Goal: Task Accomplishment & Management: Use online tool/utility

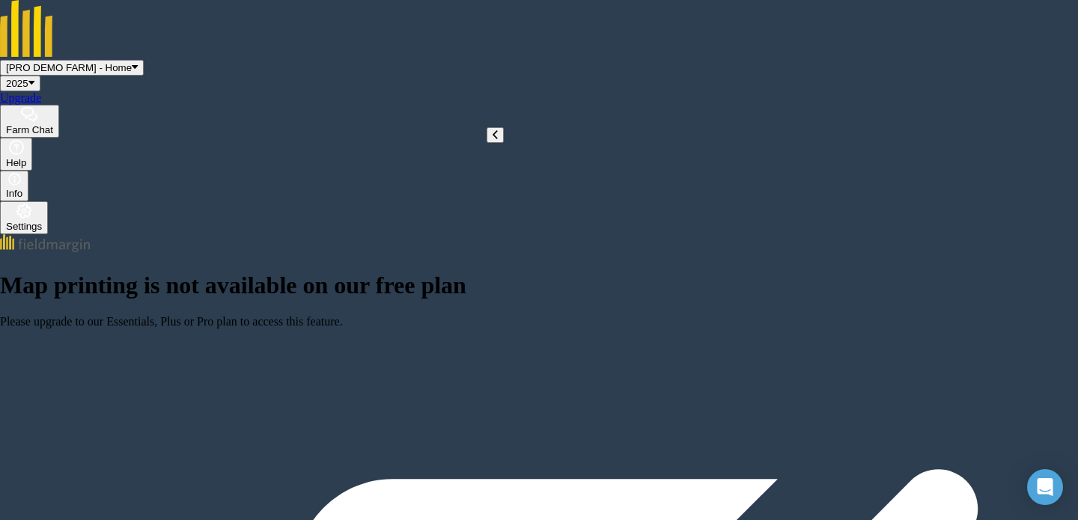
click at [138, 62] on icon at bounding box center [135, 67] width 6 height 11
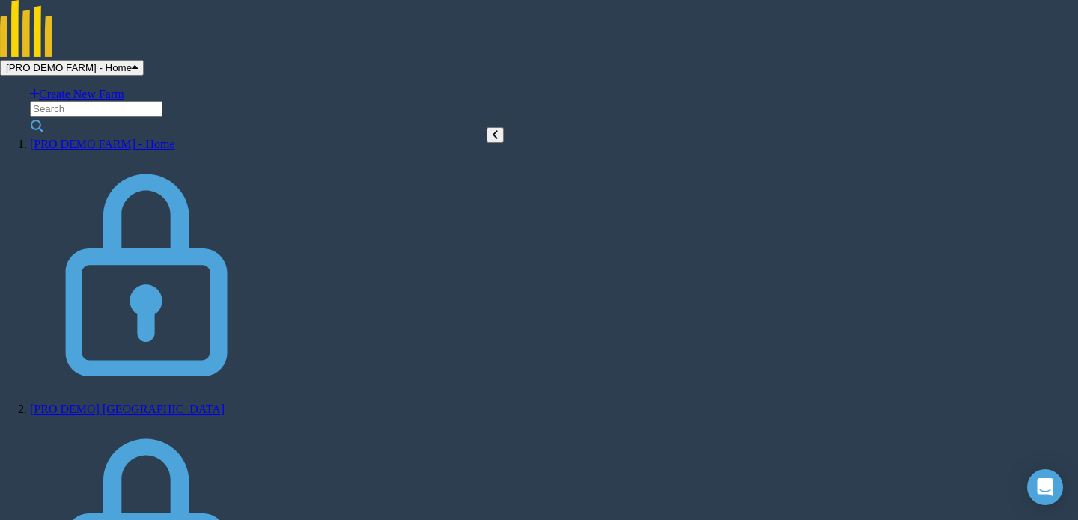
scroll to position [80, 0]
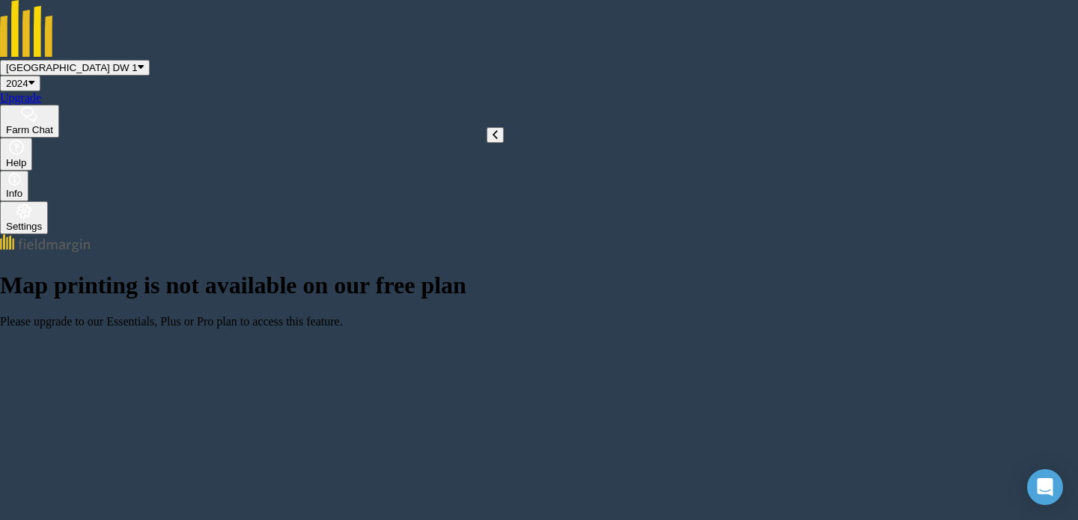
click at [138, 62] on span "[GEOGRAPHIC_DATA] DW 1" at bounding box center [72, 67] width 132 height 11
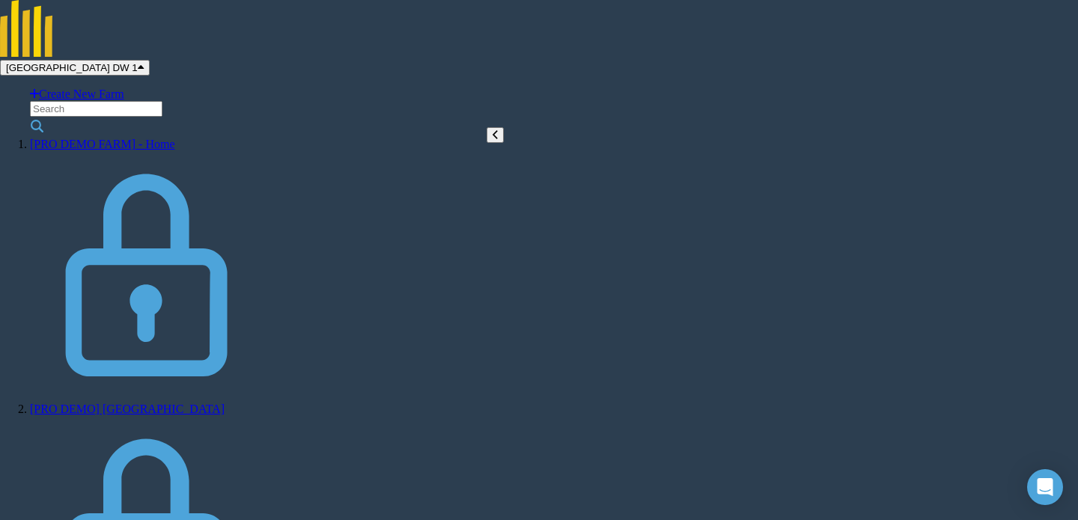
scroll to position [121, 0]
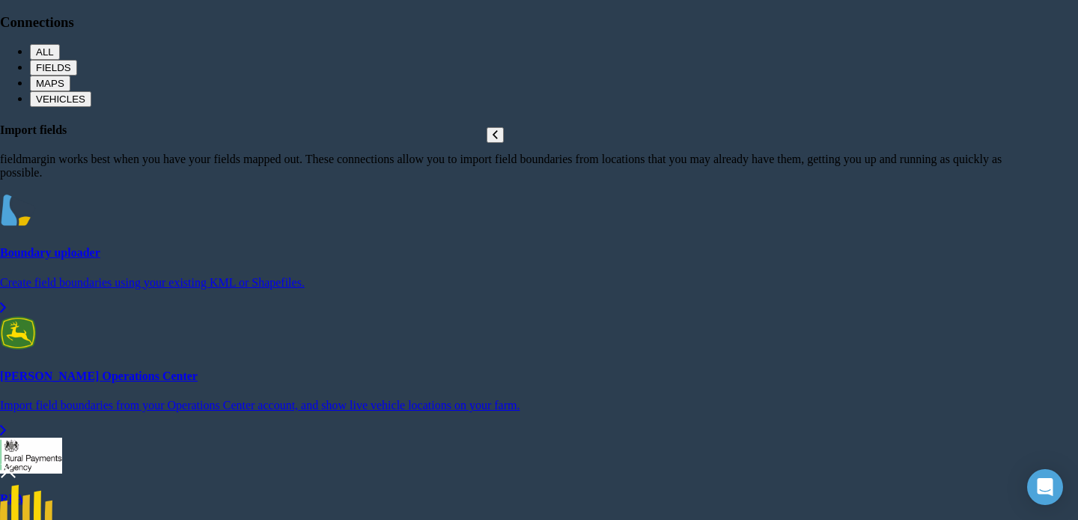
click at [328, 260] on h4 "Boundary uploader" at bounding box center [502, 252] width 1004 height 13
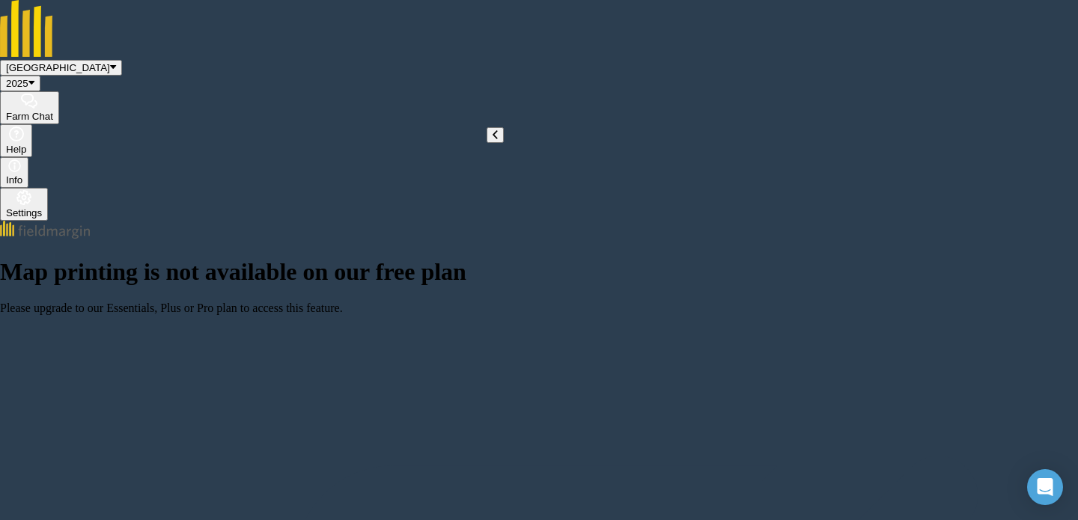
select select "Name"
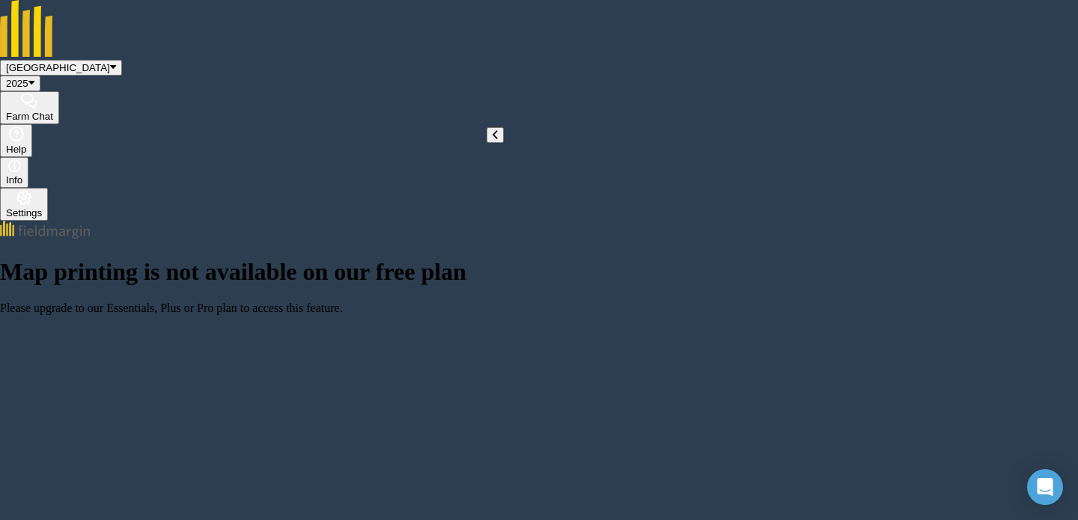
scroll to position [392, 0]
